Goal: Task Accomplishment & Management: Manage account settings

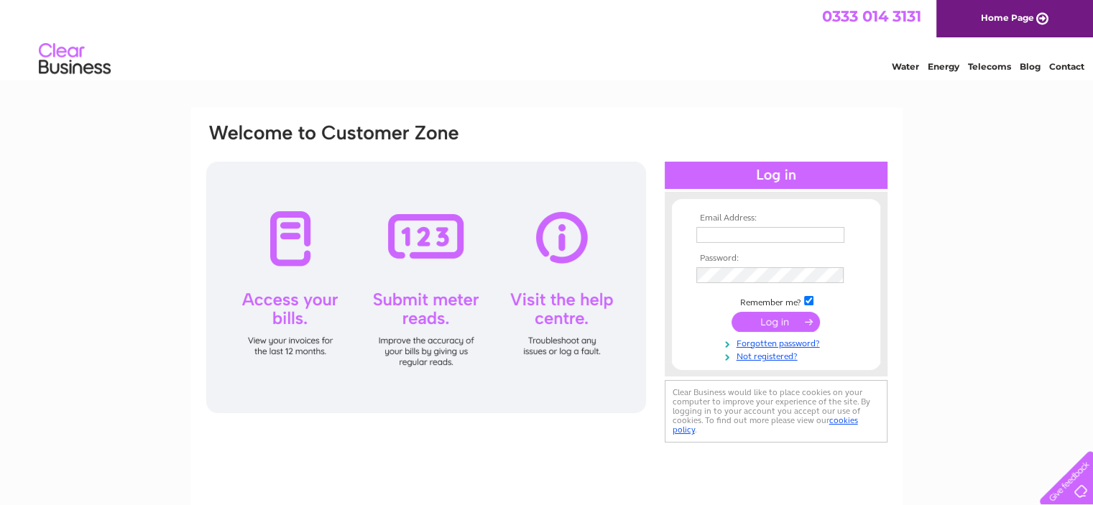
type input "[EMAIL_ADDRESS][DOMAIN_NAME]"
click at [757, 314] on input "submit" at bounding box center [775, 322] width 88 height 20
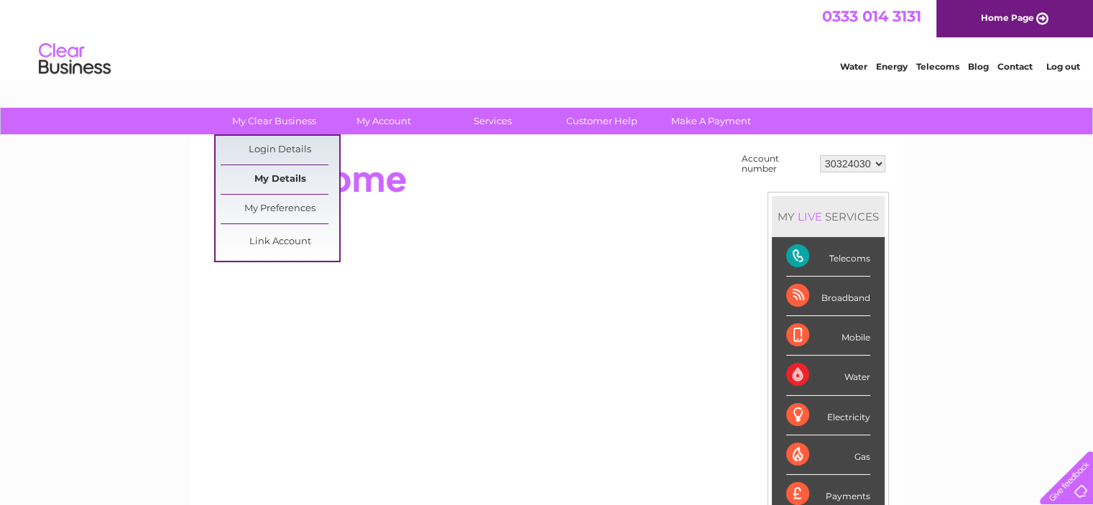
click at [289, 180] on link "My Details" at bounding box center [280, 179] width 119 height 29
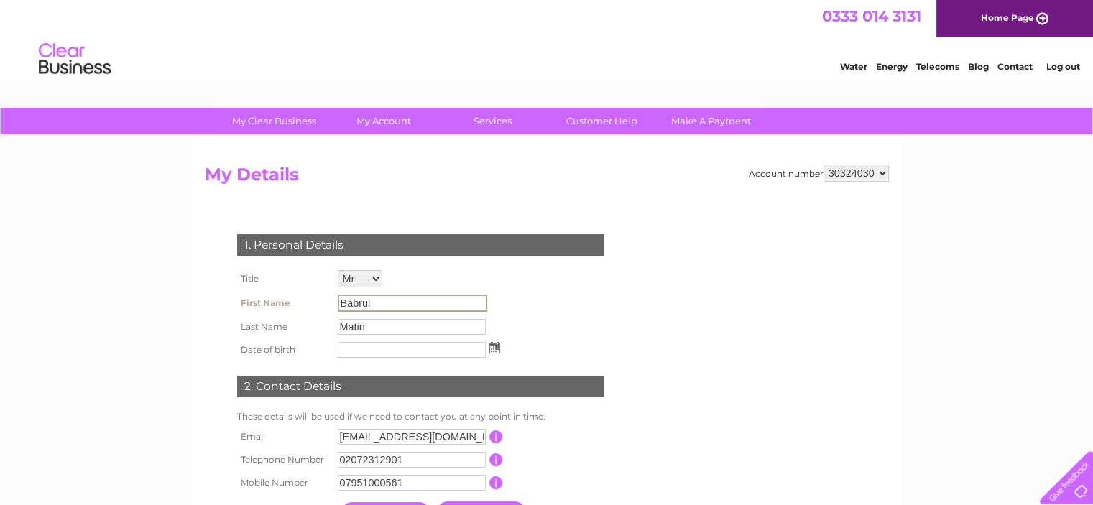
drag, startPoint x: 381, startPoint y: 302, endPoint x: 293, endPoint y: 294, distance: 88.0
click at [293, 294] on tr "First Name Babrul" at bounding box center [368, 303] width 270 height 24
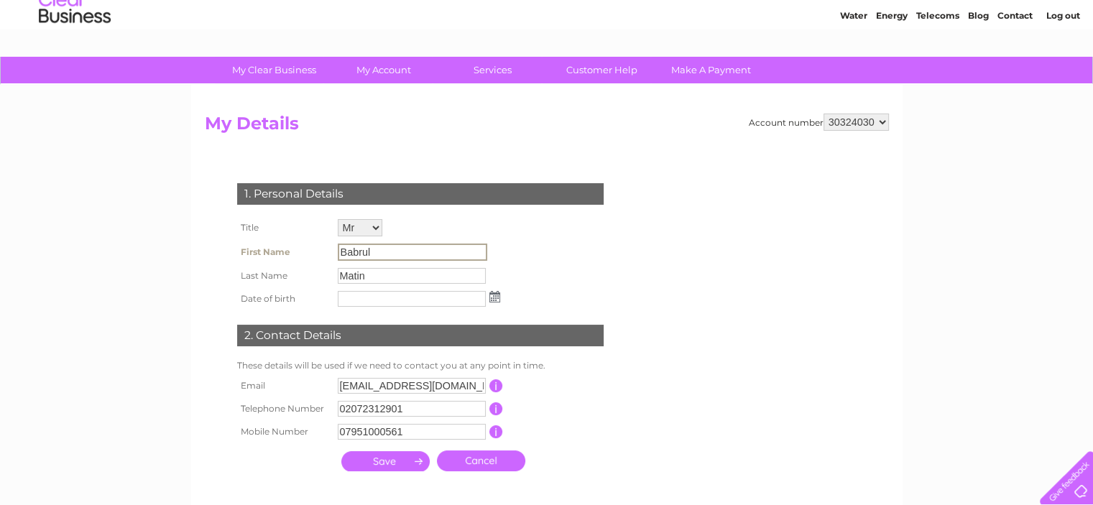
scroll to position [40, 0]
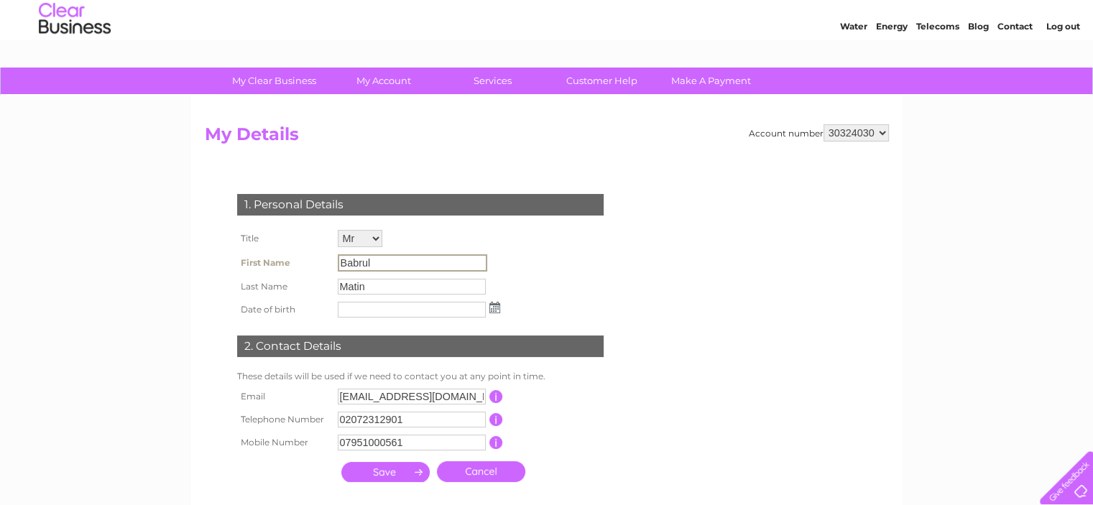
click at [389, 258] on input "Babrul" at bounding box center [412, 262] width 149 height 17
click at [434, 268] on input "Babrul" at bounding box center [412, 262] width 149 height 17
drag, startPoint x: 428, startPoint y: 264, endPoint x: 325, endPoint y: 254, distance: 103.9
click at [325, 254] on tr "First Name Babrul" at bounding box center [368, 263] width 270 height 24
click at [419, 287] on input "Matin" at bounding box center [412, 287] width 148 height 16
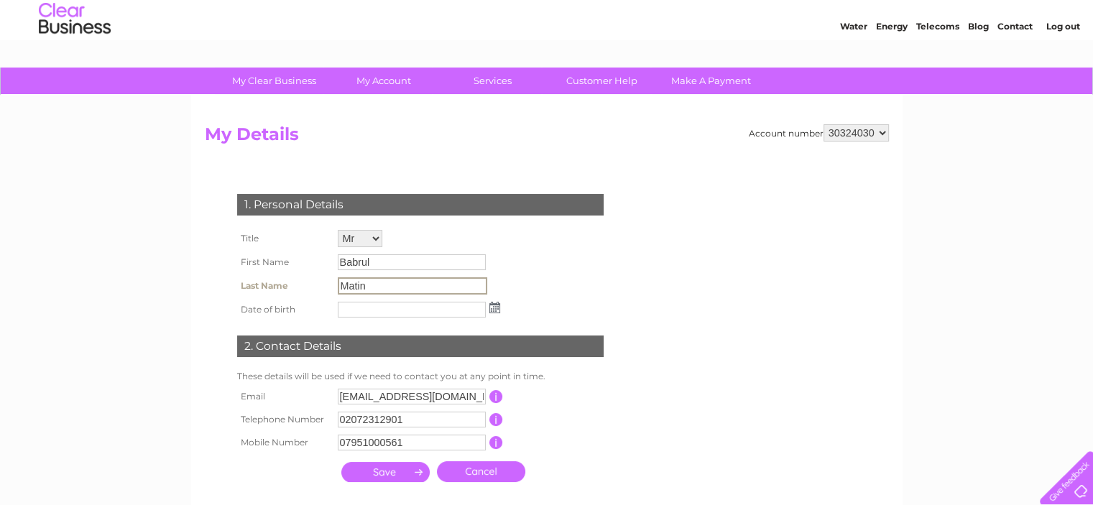
drag, startPoint x: 419, startPoint y: 287, endPoint x: 336, endPoint y: 289, distance: 82.6
click at [338, 289] on input "Matin" at bounding box center [412, 285] width 149 height 17
click at [341, 462] on input "submit" at bounding box center [385, 472] width 88 height 20
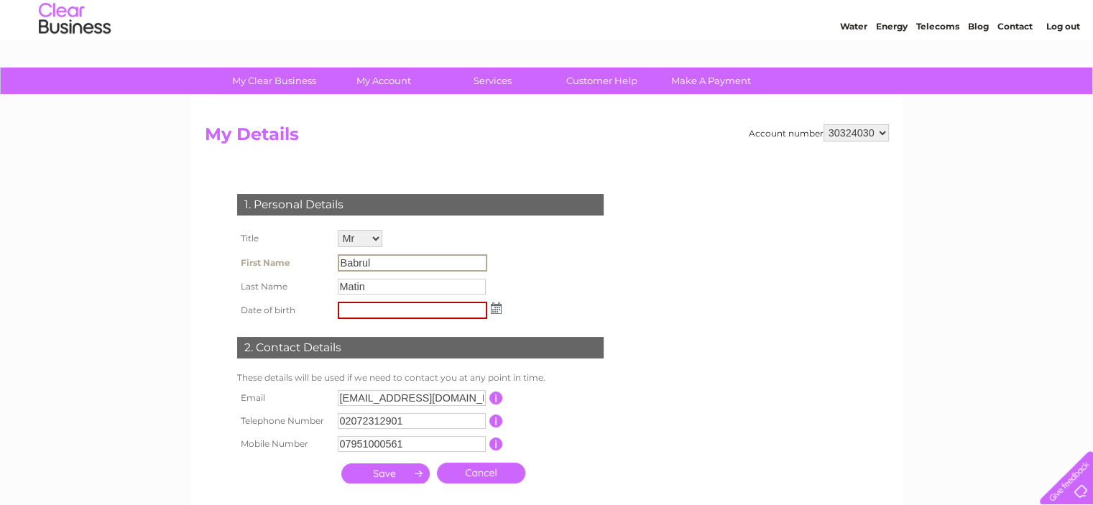
drag, startPoint x: 373, startPoint y: 264, endPoint x: 250, endPoint y: 249, distance: 123.7
click at [250, 249] on tbody "Title Mr Mrs Ms Miss Dr Rev Prof Other First Name Babrul Last Name Matin Date o…" at bounding box center [369, 274] width 272 height 96
click at [641, 402] on div "1. Personal Details Title Mr Mrs Ms Miss Dr Rev Prof Other First Name Babrul La…" at bounding box center [423, 335] width 437 height 311
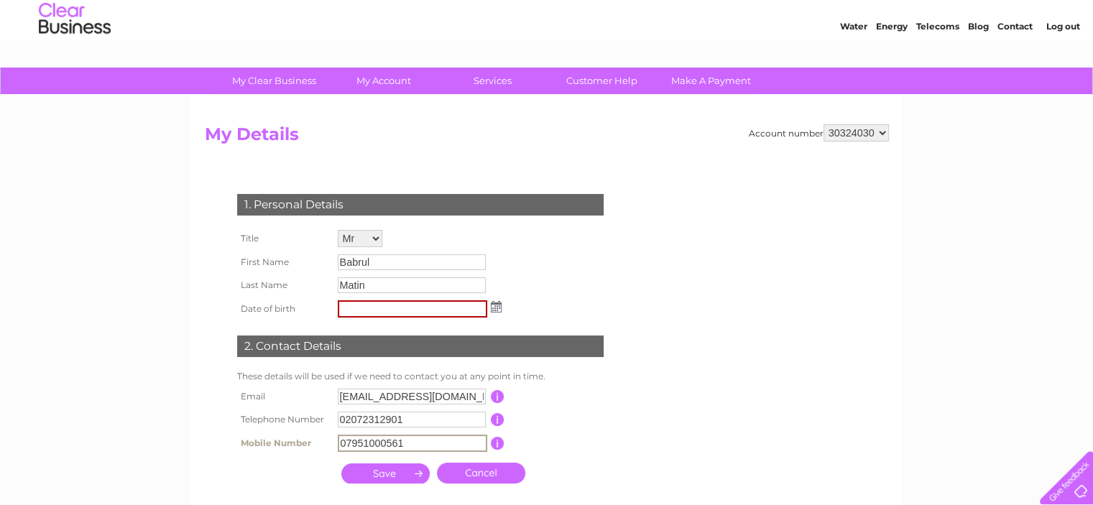
click at [448, 442] on input "07951000561" at bounding box center [412, 443] width 149 height 17
type input "0"
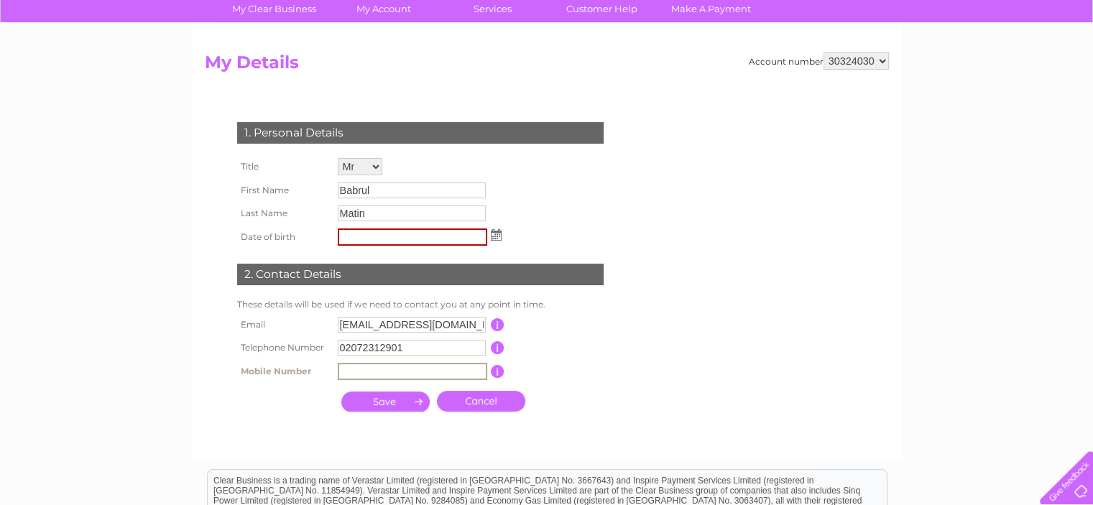
click at [396, 404] on input "submit" at bounding box center [385, 401] width 88 height 20
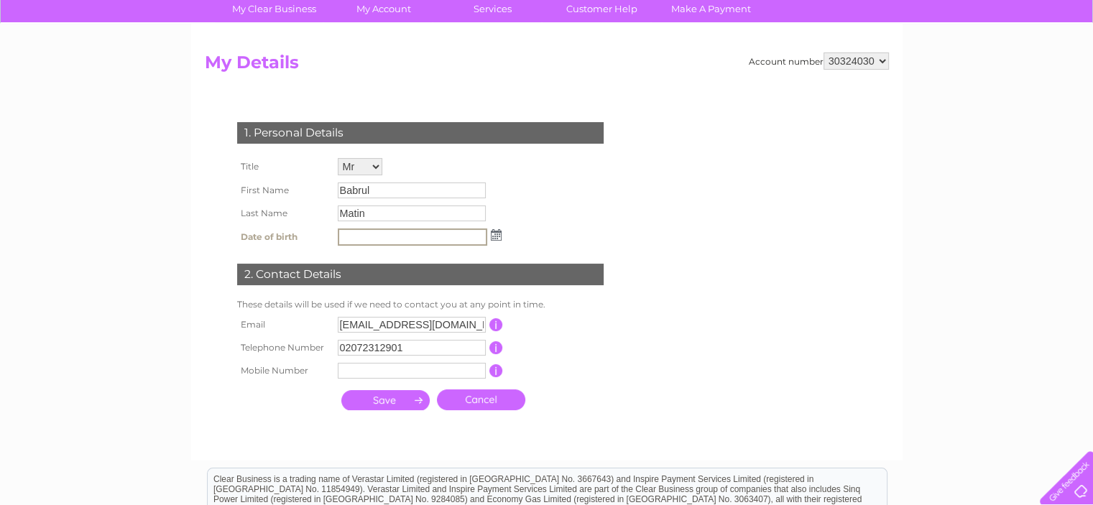
click at [380, 399] on input "submit" at bounding box center [385, 400] width 88 height 20
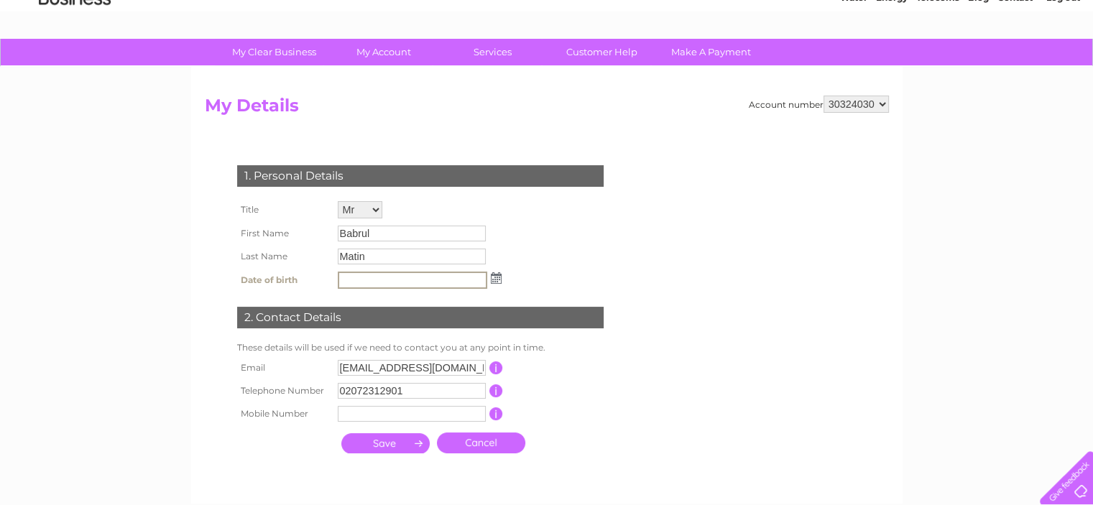
scroll to position [0, 0]
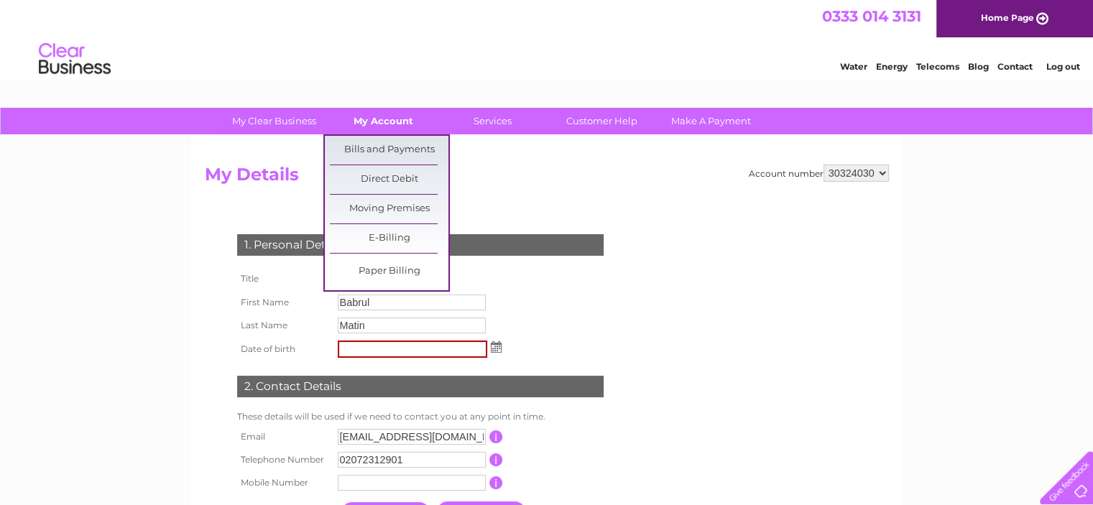
click at [374, 110] on link "My Account" at bounding box center [383, 121] width 119 height 27
click at [382, 143] on link "Bills and Payments" at bounding box center [389, 150] width 119 height 29
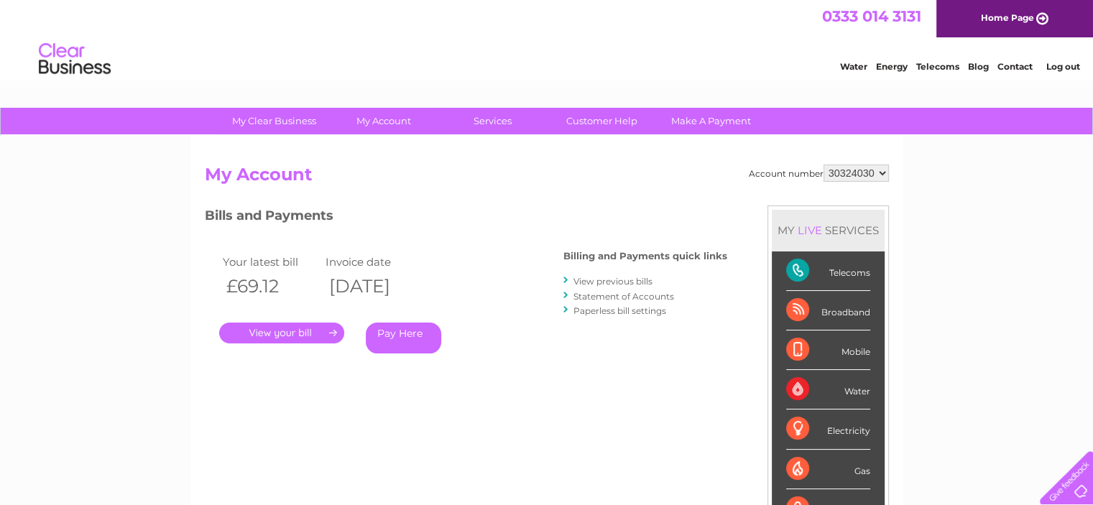
click at [266, 335] on link "." at bounding box center [281, 333] width 125 height 21
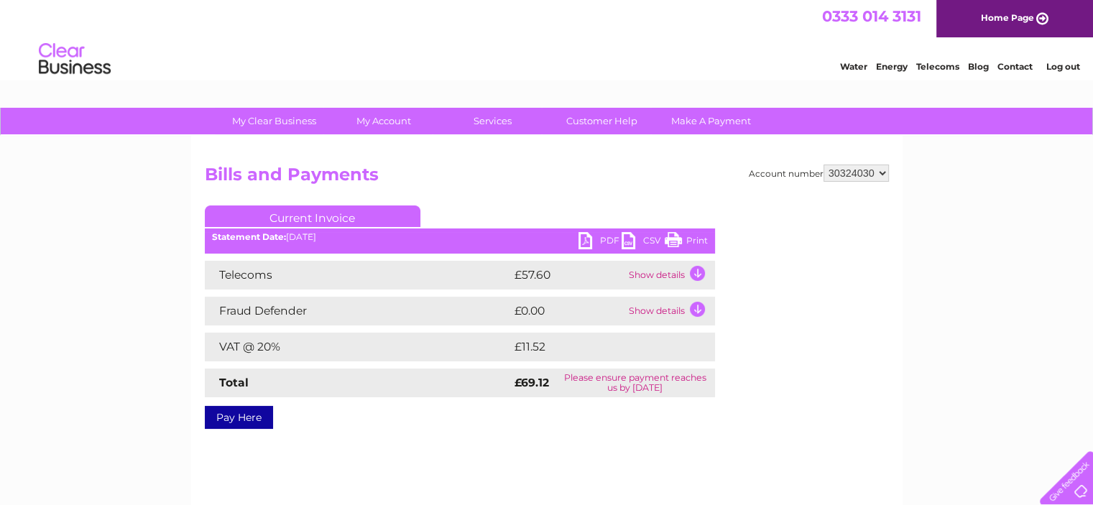
click at [690, 271] on td "Show details" at bounding box center [670, 275] width 90 height 29
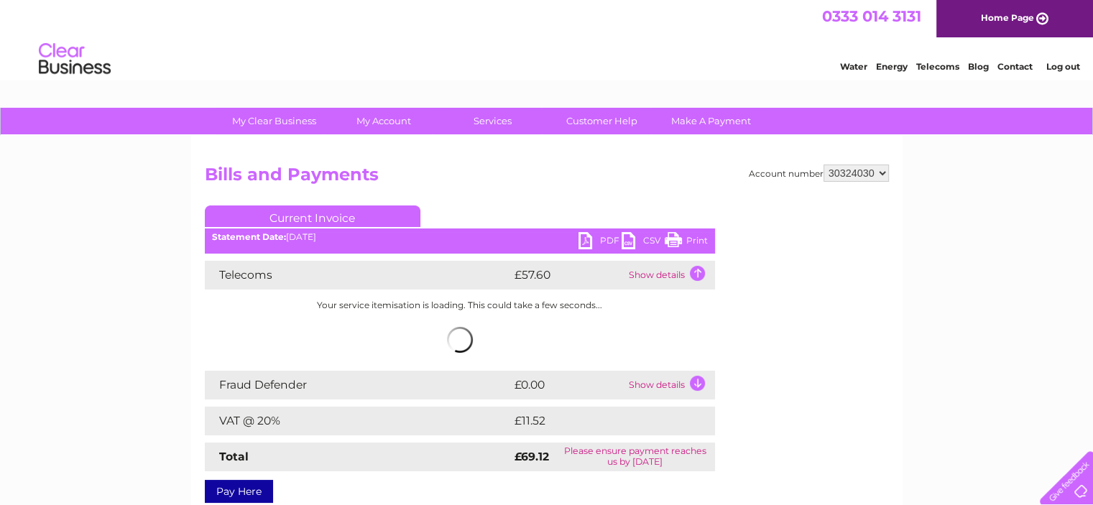
scroll to position [72, 0]
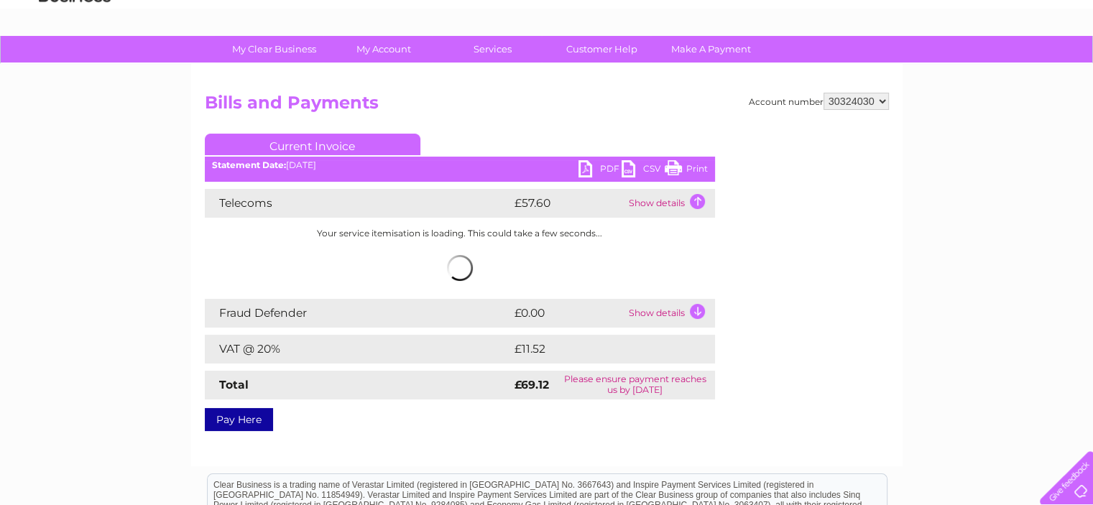
click at [695, 309] on td "Show details" at bounding box center [670, 313] width 90 height 29
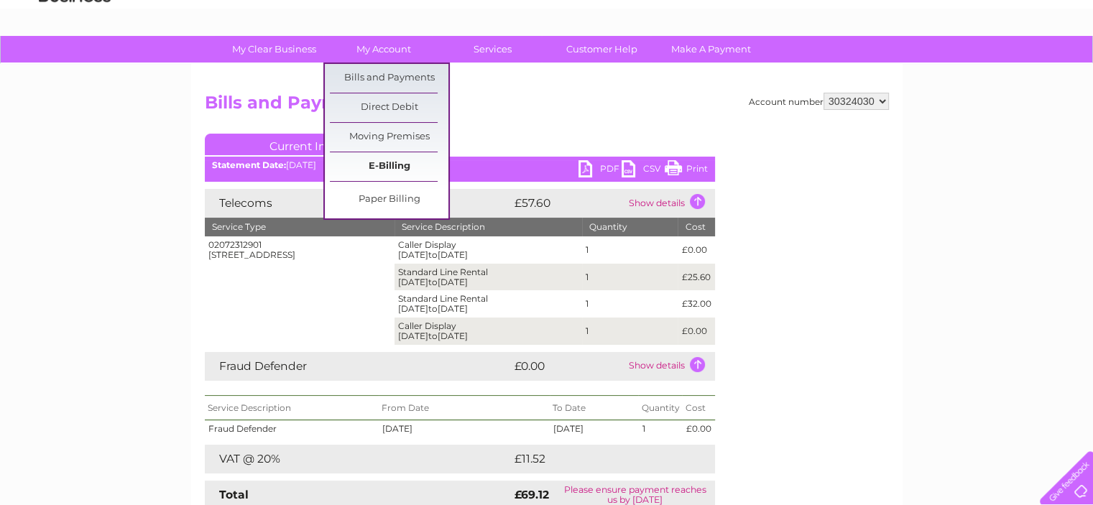
click at [372, 166] on link "E-Billing" at bounding box center [389, 166] width 119 height 29
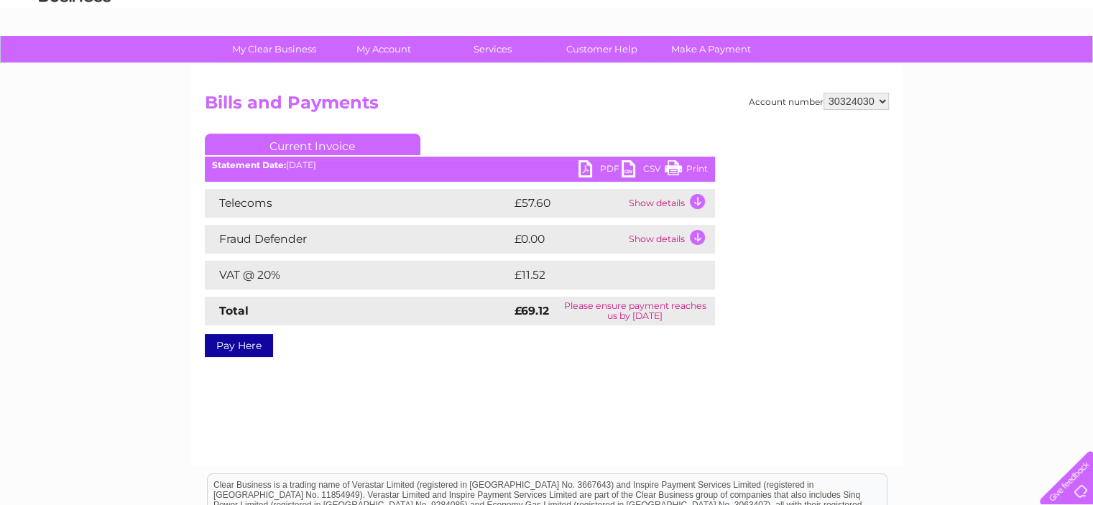
click at [693, 203] on td "Show details" at bounding box center [670, 203] width 90 height 29
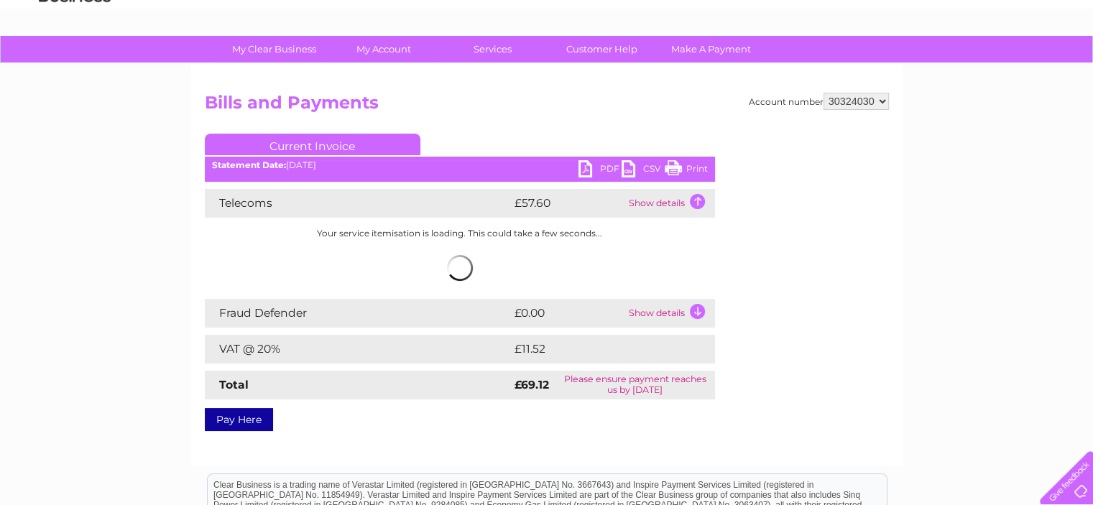
click at [696, 310] on td "Show details" at bounding box center [670, 313] width 90 height 29
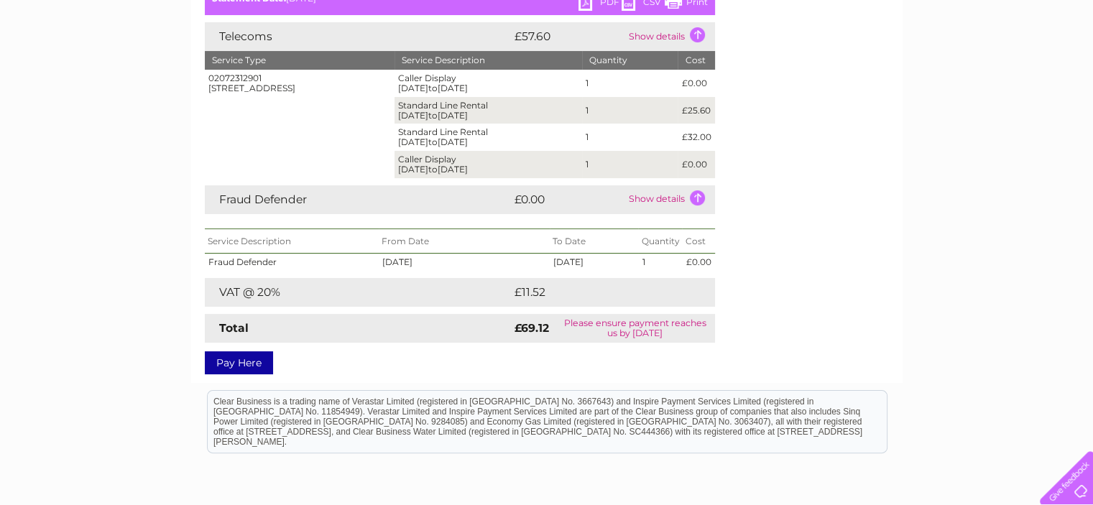
scroll to position [287, 0]
